Goal: Book appointment/travel/reservation

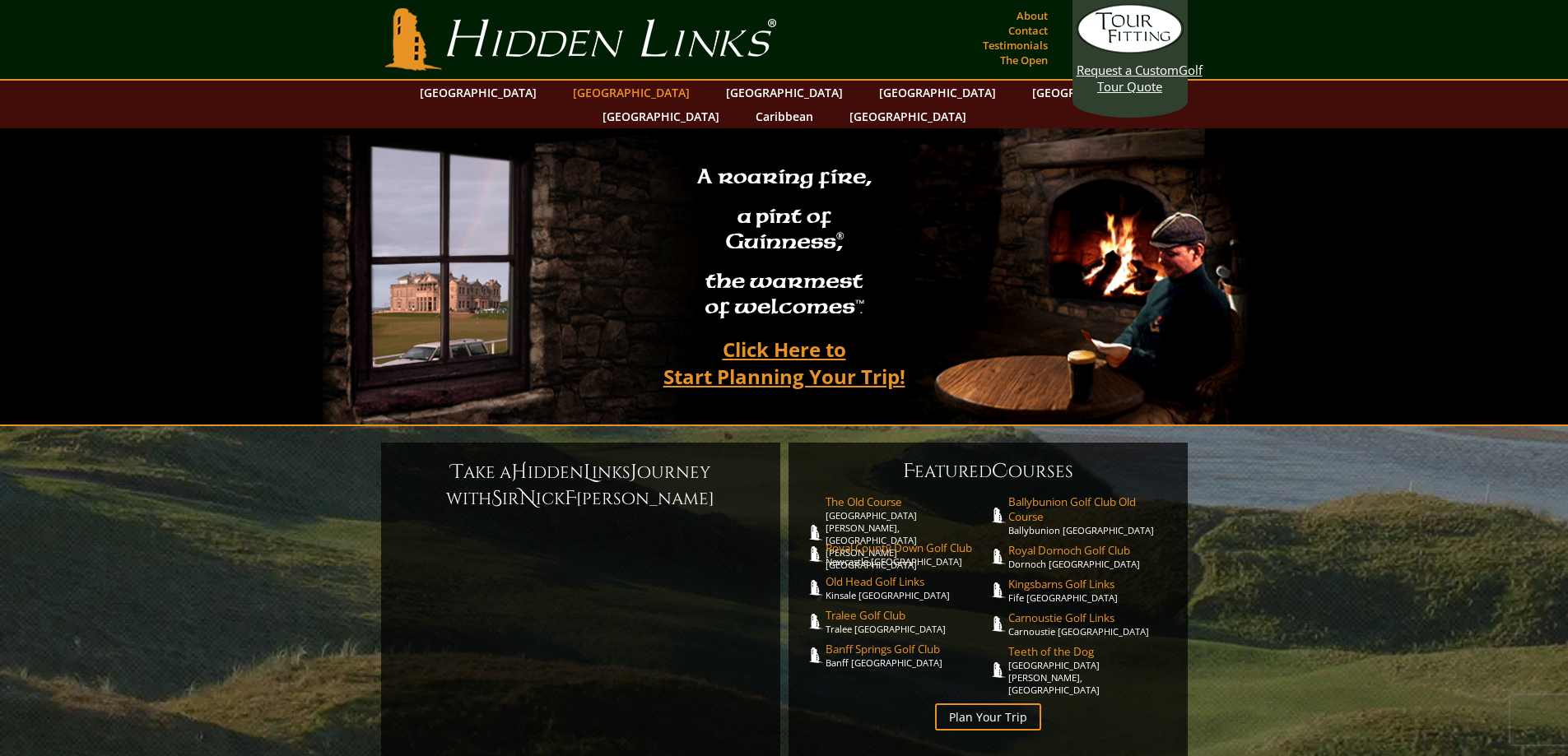
click at [601, 94] on link "[GEOGRAPHIC_DATA]" at bounding box center [631, 92] width 134 height 24
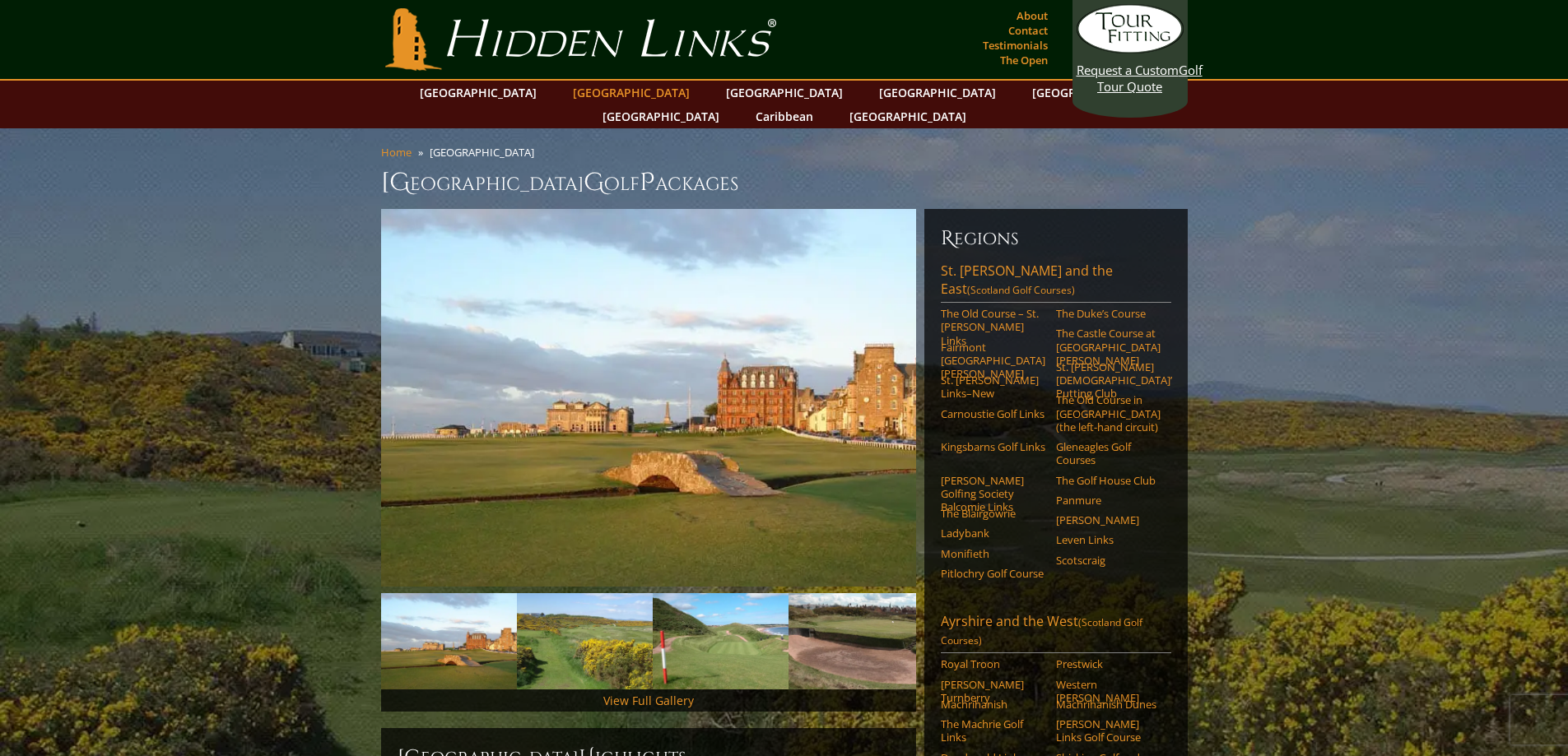
click at [609, 96] on link "[GEOGRAPHIC_DATA]" at bounding box center [631, 92] width 134 height 24
click at [994, 307] on link "The Old Course – St. [PERSON_NAME] Links" at bounding box center [993, 327] width 104 height 40
click at [609, 91] on link "[GEOGRAPHIC_DATA]" at bounding box center [631, 92] width 134 height 24
